Goal: Task Accomplishment & Management: Use online tool/utility

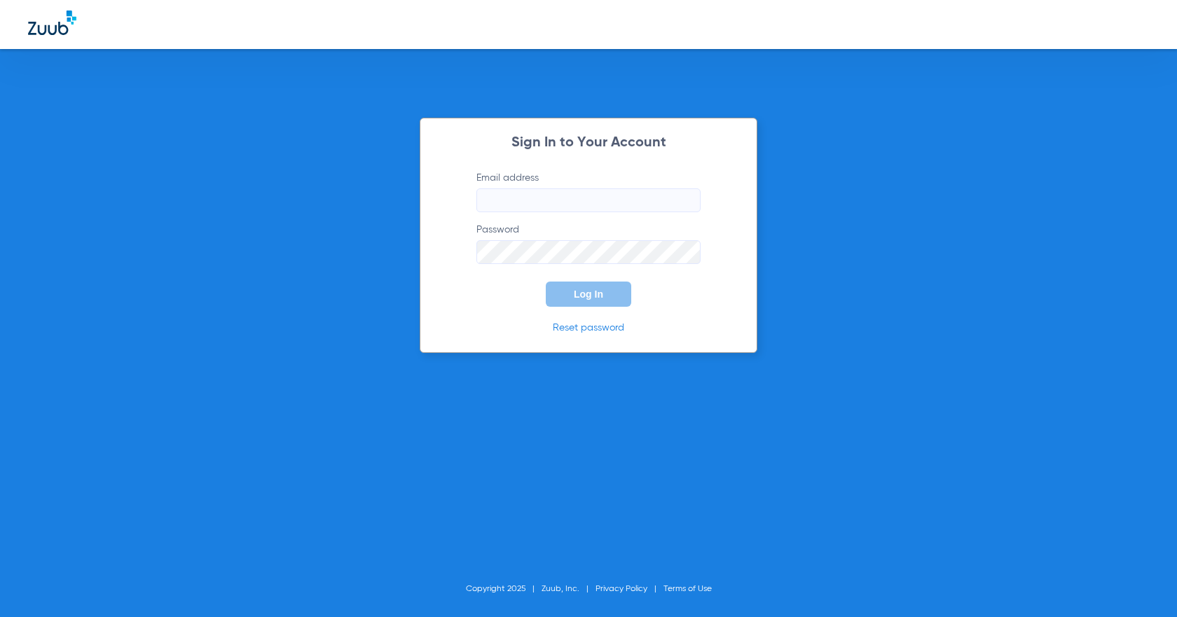
type input "[EMAIL_ADDRESS][DOMAIN_NAME]"
click at [604, 292] on button "Log In" at bounding box center [588, 294] width 85 height 25
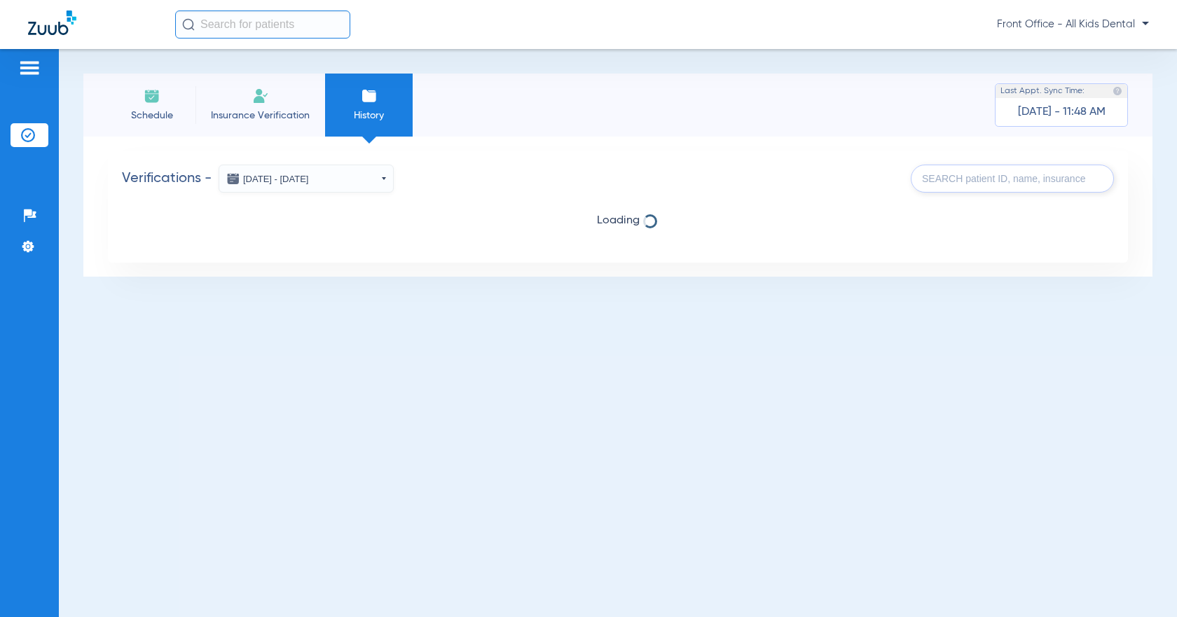
click at [151, 109] on span "Schedule" at bounding box center [151, 116] width 67 height 14
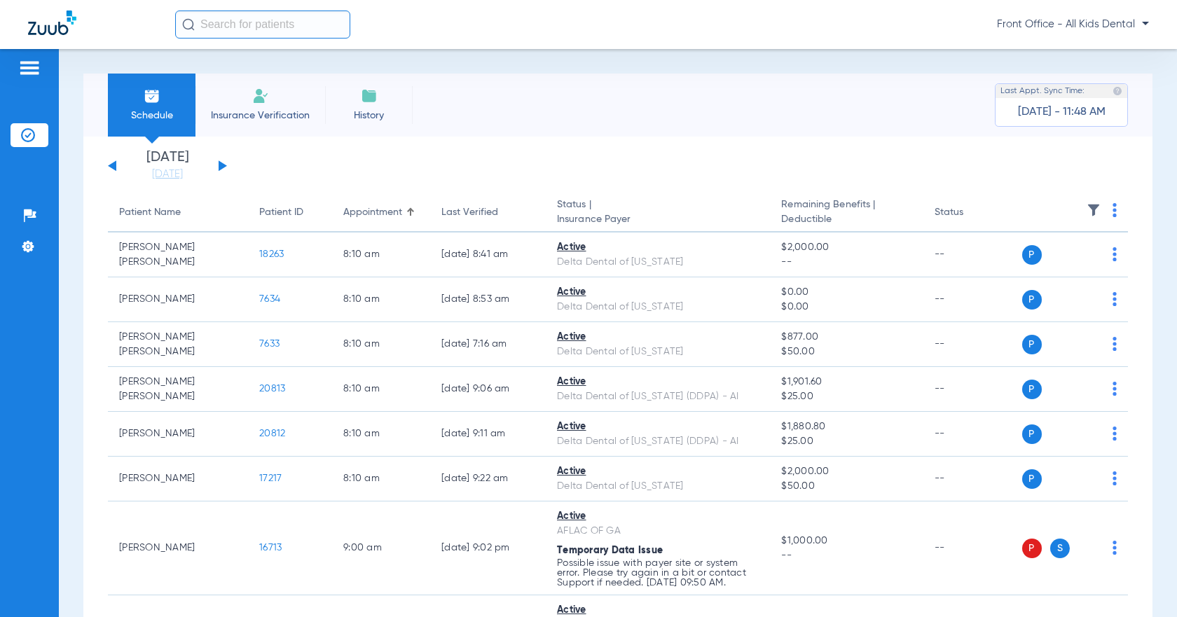
click at [216, 165] on div "[DATE] [DATE] [DATE] [DATE] [DATE] [DATE] [DATE] [DATE] [DATE] [DATE] [DATE] [D…" at bounding box center [167, 166] width 119 height 31
click at [221, 165] on button at bounding box center [223, 165] width 8 height 11
